Goal: Information Seeking & Learning: Learn about a topic

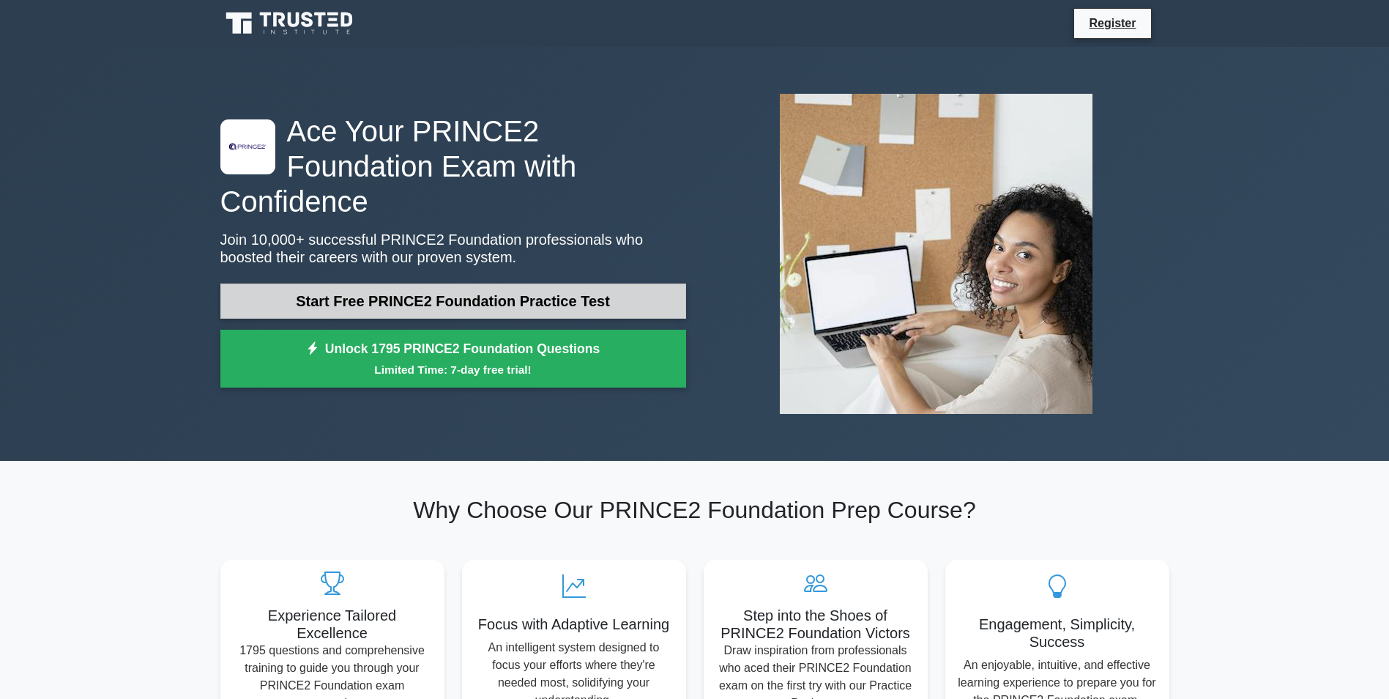
click at [581, 283] on link "Start Free PRINCE2 Foundation Practice Test" at bounding box center [453, 300] width 466 height 35
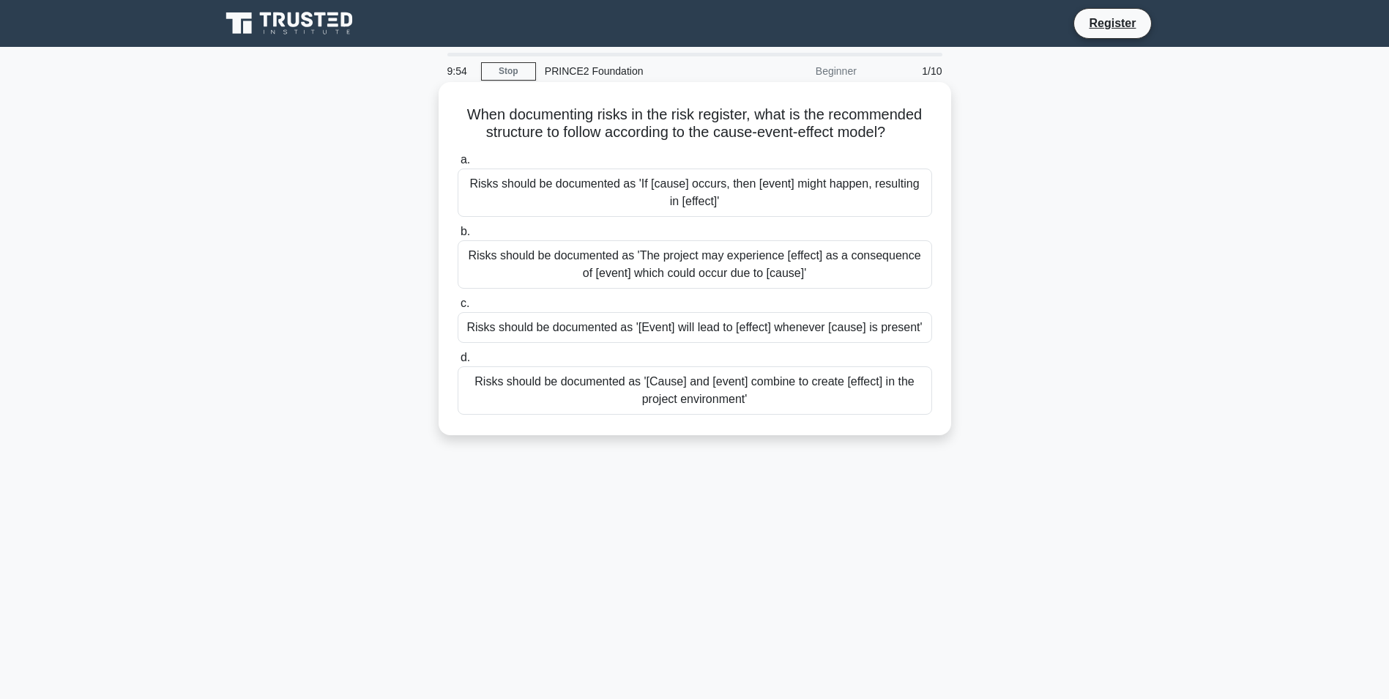
click at [603, 195] on div "Risks should be documented as 'If [cause] occurs, then [event] might happen, re…" at bounding box center [695, 192] width 474 height 48
click at [458, 165] on input "a. Risks should be documented as 'If [cause] occurs, then [event] might happen,…" at bounding box center [458, 160] width 0 height 10
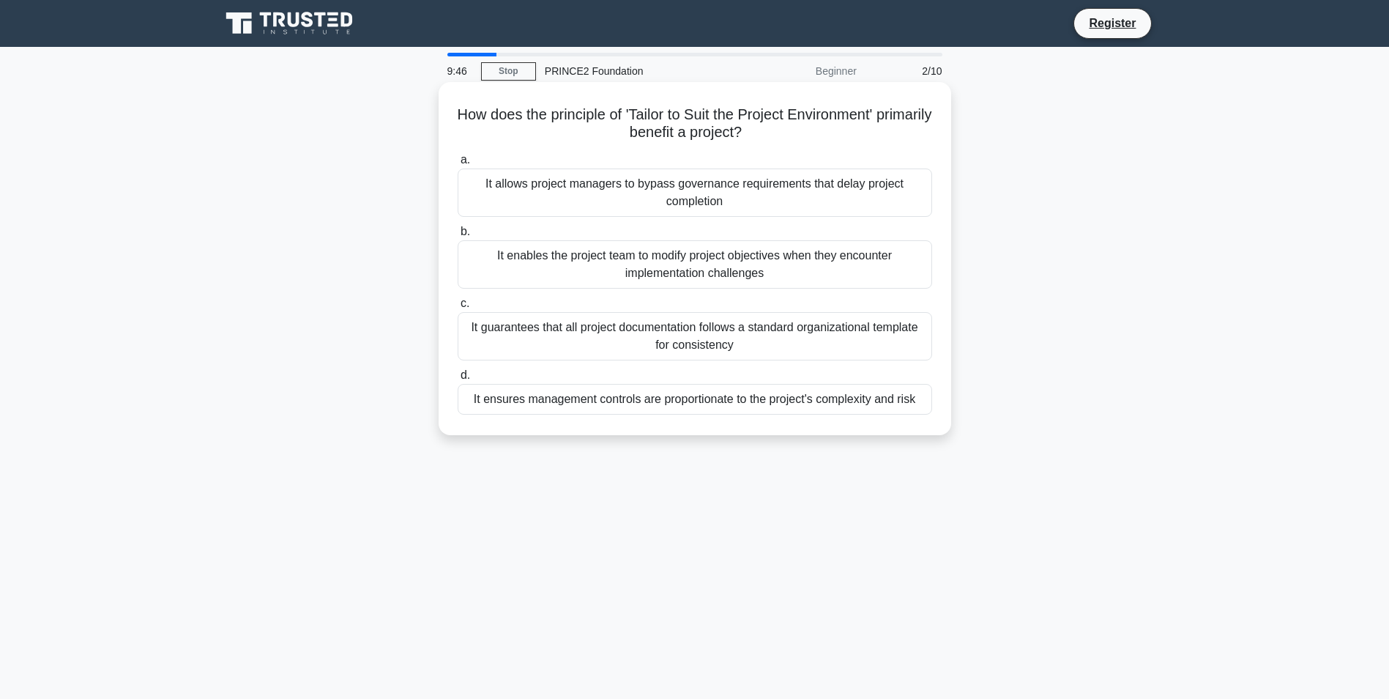
click at [644, 200] on div "It allows project managers to bypass governance requirements that delay project…" at bounding box center [695, 192] width 474 height 48
click at [458, 165] on input "a. It allows project managers to bypass governance requirements that delay proj…" at bounding box center [458, 160] width 0 height 10
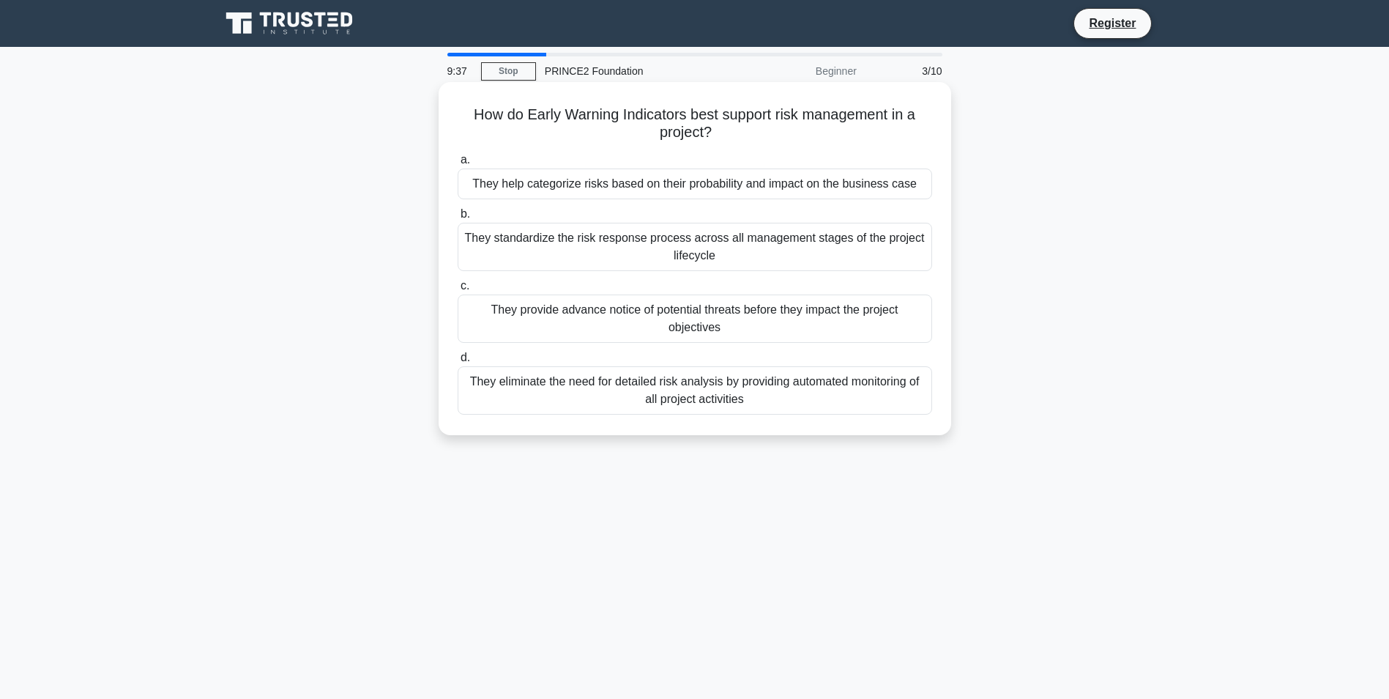
click at [633, 189] on div "They help categorize risks based on their probability and impact on the busines…" at bounding box center [695, 183] width 474 height 31
click at [458, 165] on input "a. They help categorize risks based on their probability and impact on the busi…" at bounding box center [458, 160] width 0 height 10
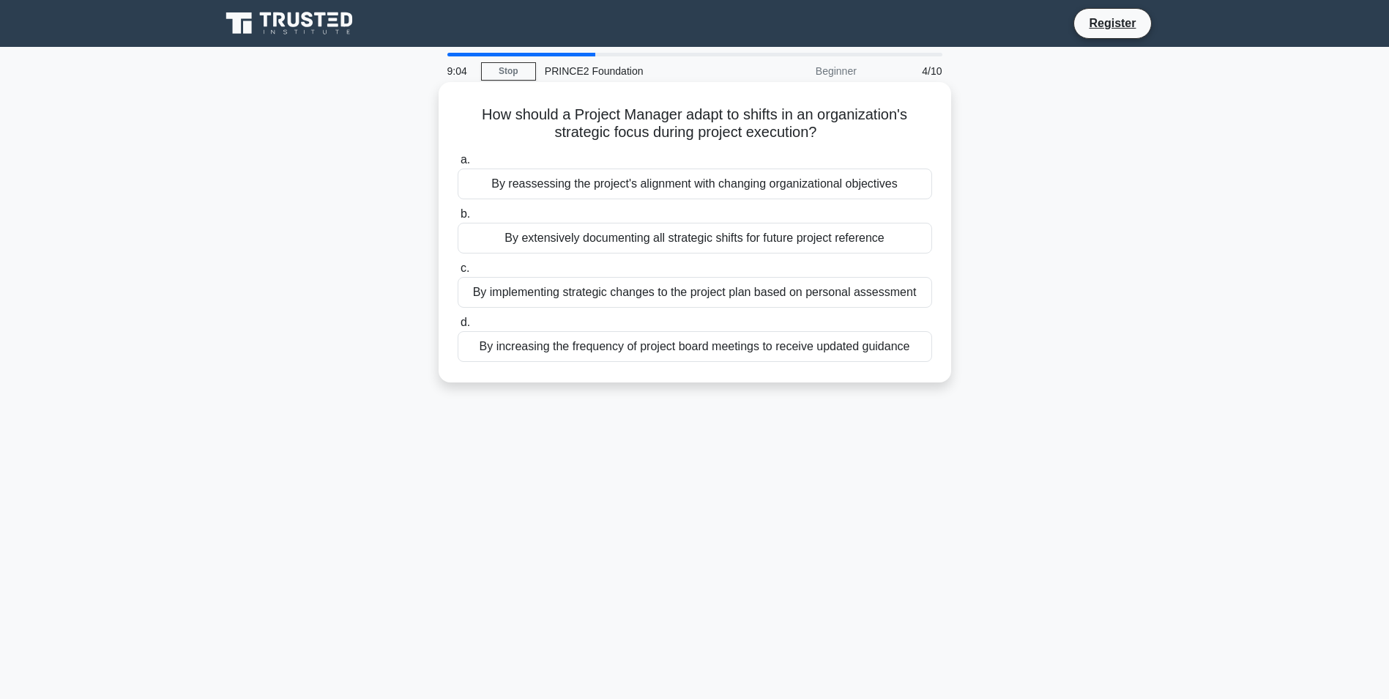
click at [631, 181] on div "By reassessing the project's alignment with changing organizational objectives" at bounding box center [695, 183] width 474 height 31
click at [458, 165] on input "a. By reassessing the project's alignment with changing organizational objectiv…" at bounding box center [458, 160] width 0 height 10
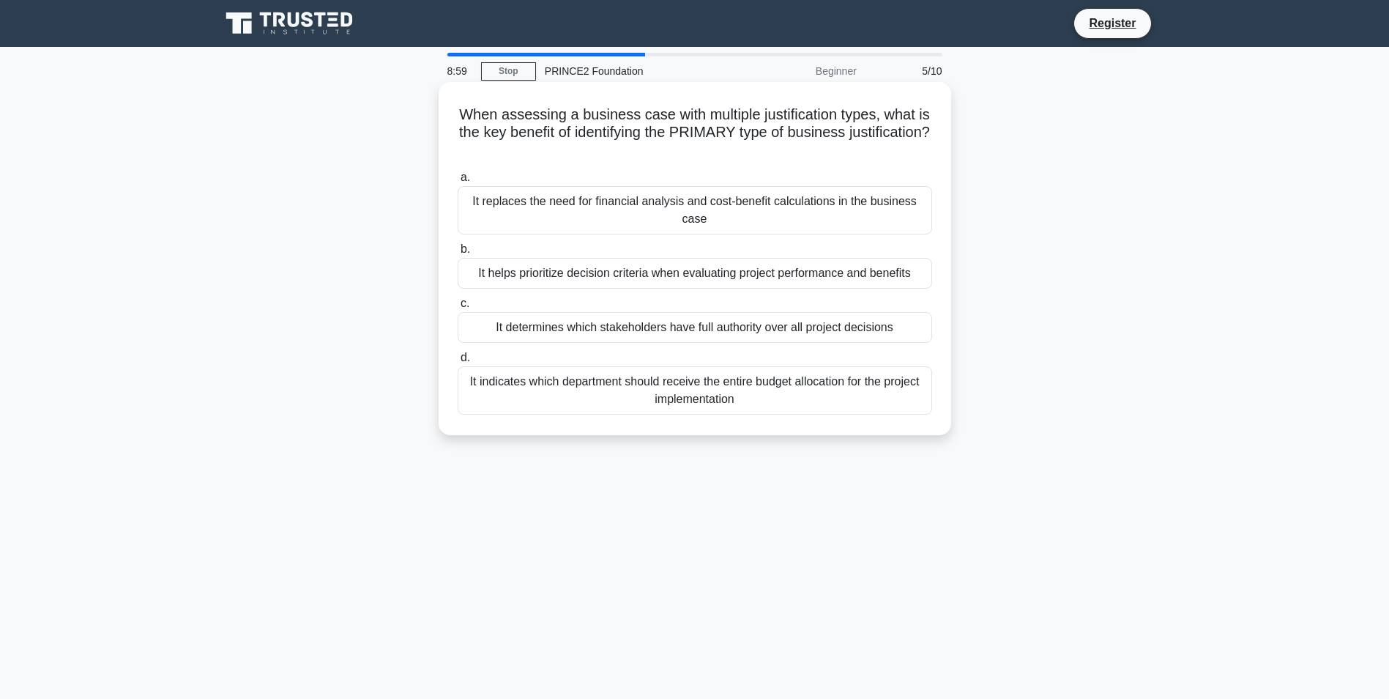
click at [615, 271] on div "It helps prioritize decision criteria when evaluating project performance and b…" at bounding box center [695, 273] width 474 height 31
click at [458, 254] on input "b. It helps prioritize decision criteria when evaluating project performance an…" at bounding box center [458, 250] width 0 height 10
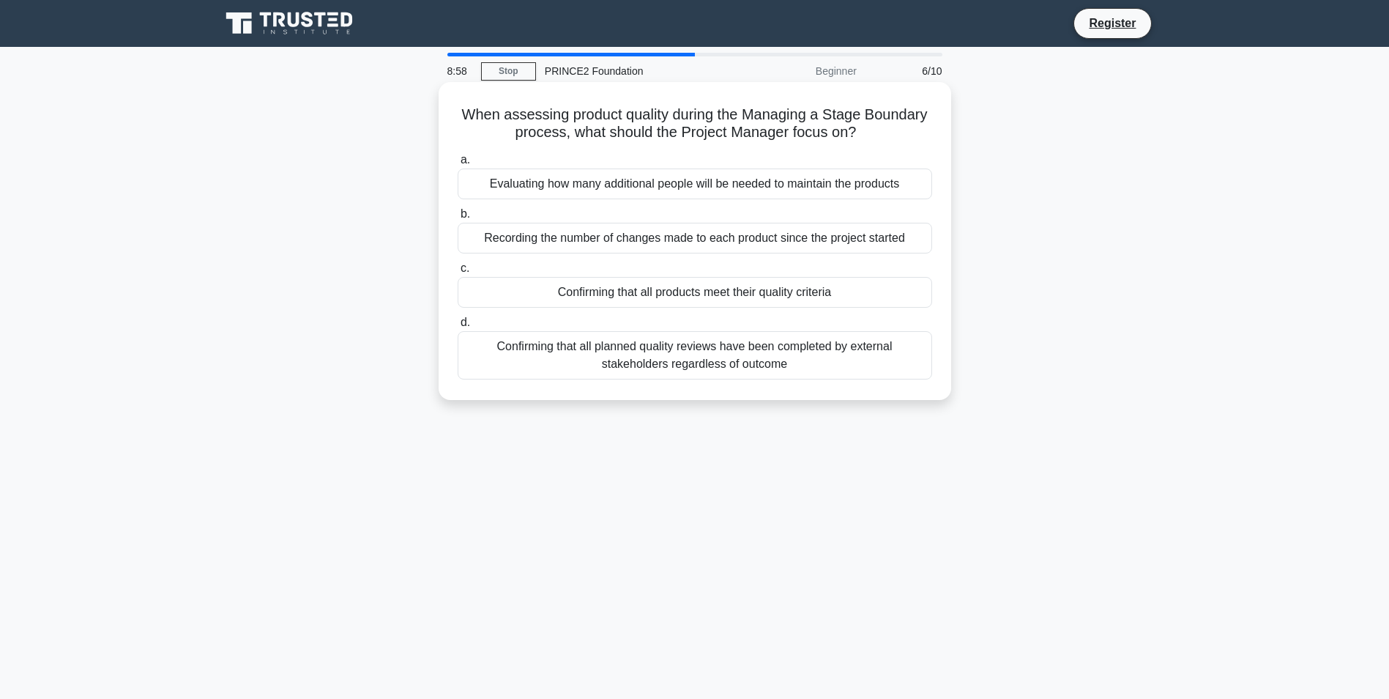
click at [626, 187] on div "Evaluating how many additional people will be needed to maintain the products" at bounding box center [695, 183] width 474 height 31
click at [458, 165] on input "a. Evaluating how many additional people will be needed to maintain the products" at bounding box center [458, 160] width 0 height 10
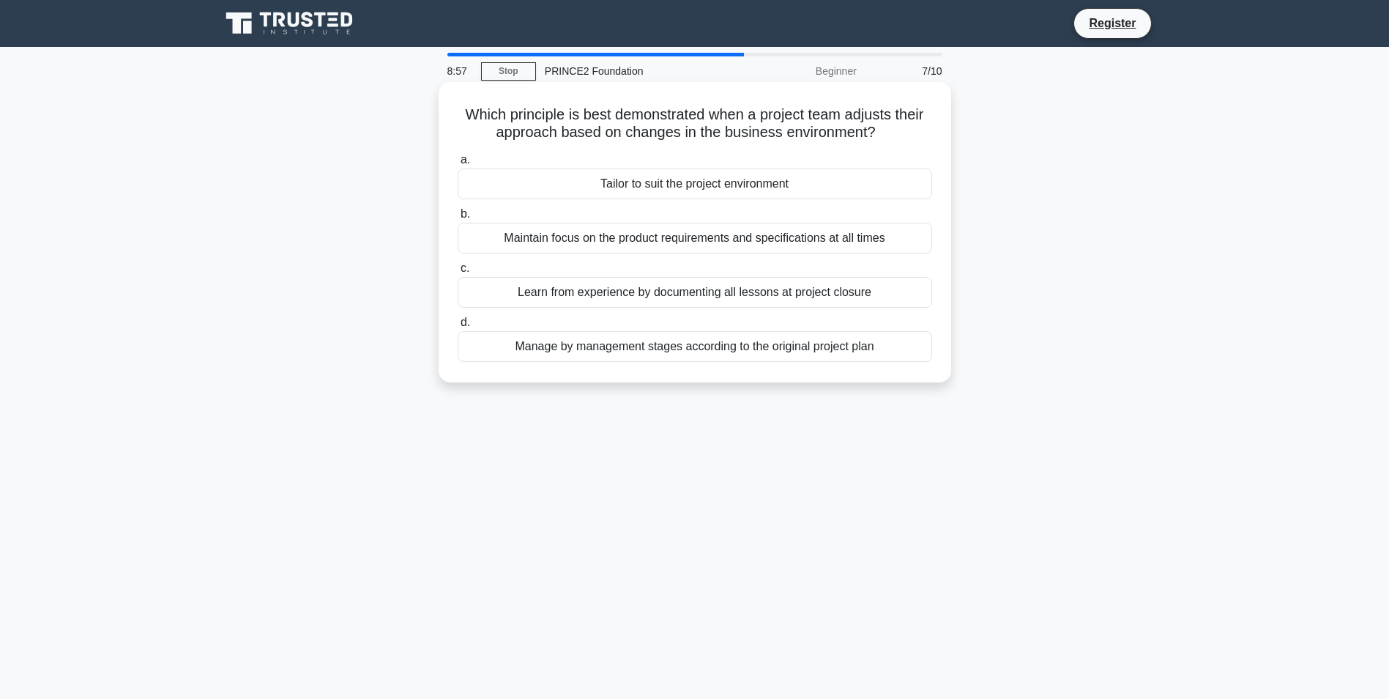
click at [626, 190] on div "Tailor to suit the project environment" at bounding box center [695, 183] width 474 height 31
click at [458, 165] on input "a. Tailor to suit the project environment" at bounding box center [458, 160] width 0 height 10
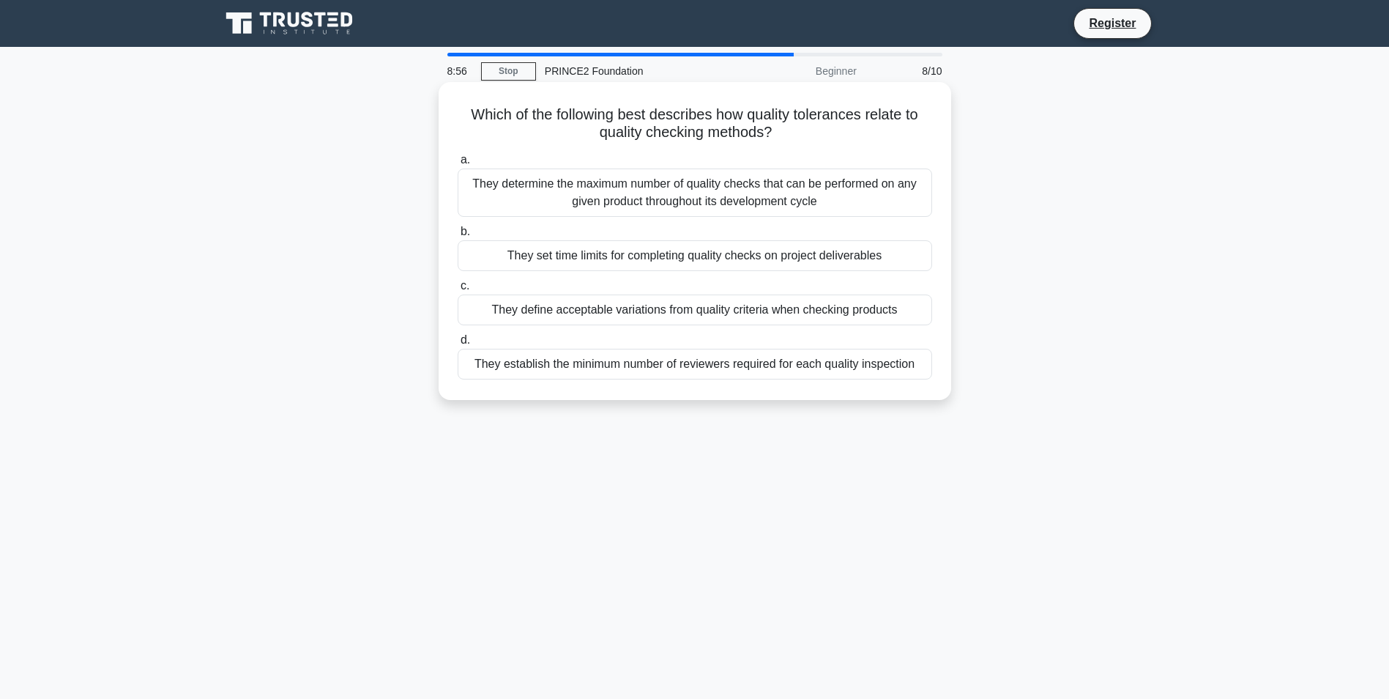
click at [625, 201] on div "They determine the maximum number of quality checks that can be performed on an…" at bounding box center [695, 192] width 474 height 48
click at [458, 165] on input "a. They determine the maximum number of quality checks that can be performed on…" at bounding box center [458, 160] width 0 height 10
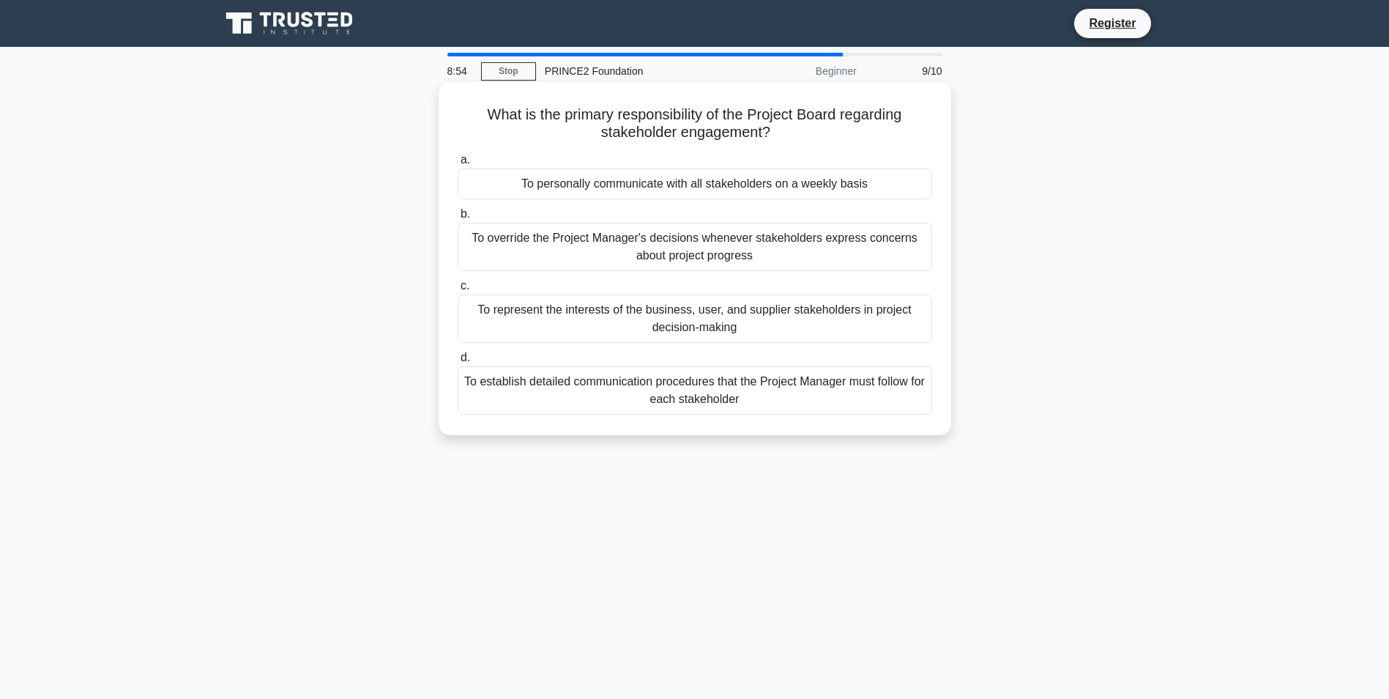
click at [609, 305] on div "To represent the interests of the business, user, and supplier stakeholders in …" at bounding box center [695, 318] width 474 height 48
click at [458, 291] on input "c. To represent the interests of the business, user, and supplier stakeholders …" at bounding box center [458, 286] width 0 height 10
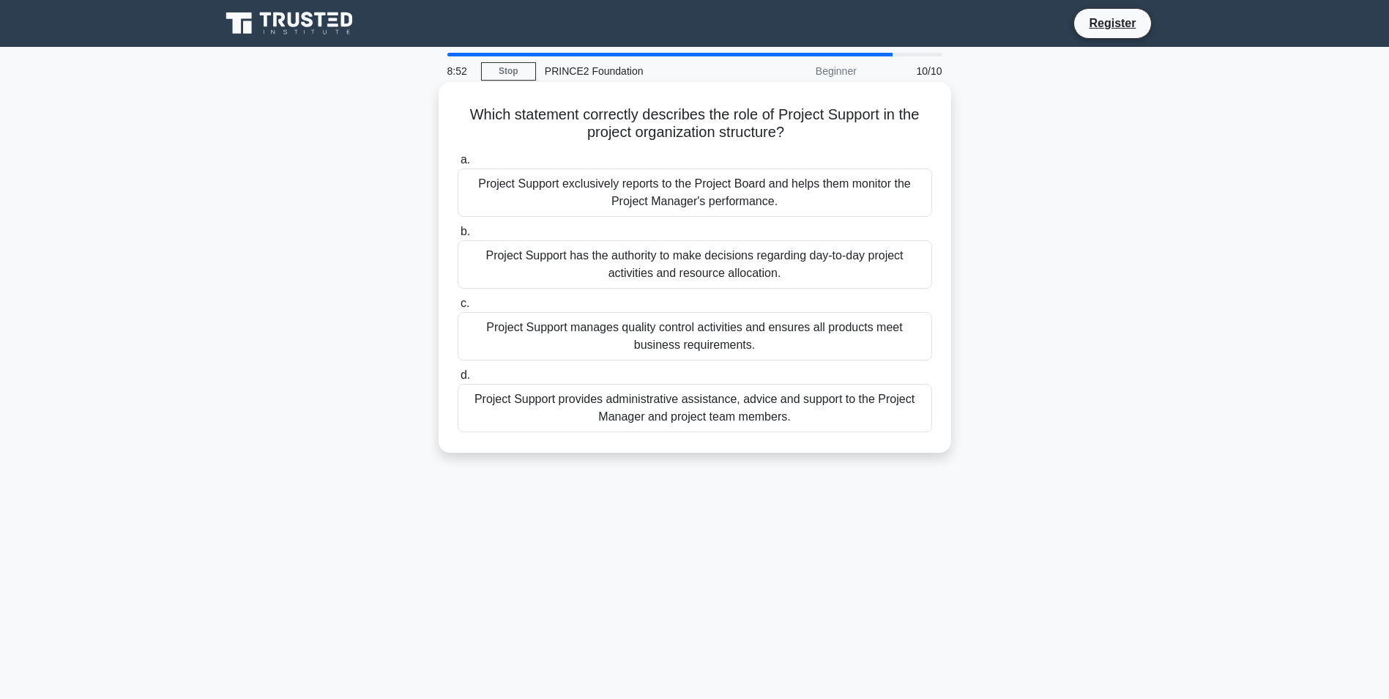
click at [628, 194] on div "Project Support exclusively reports to the Project Board and helps them monitor…" at bounding box center [695, 192] width 474 height 48
click at [458, 165] on input "a. Project Support exclusively reports to the Project Board and helps them moni…" at bounding box center [458, 160] width 0 height 10
